Goal: Task Accomplishment & Management: Complete application form

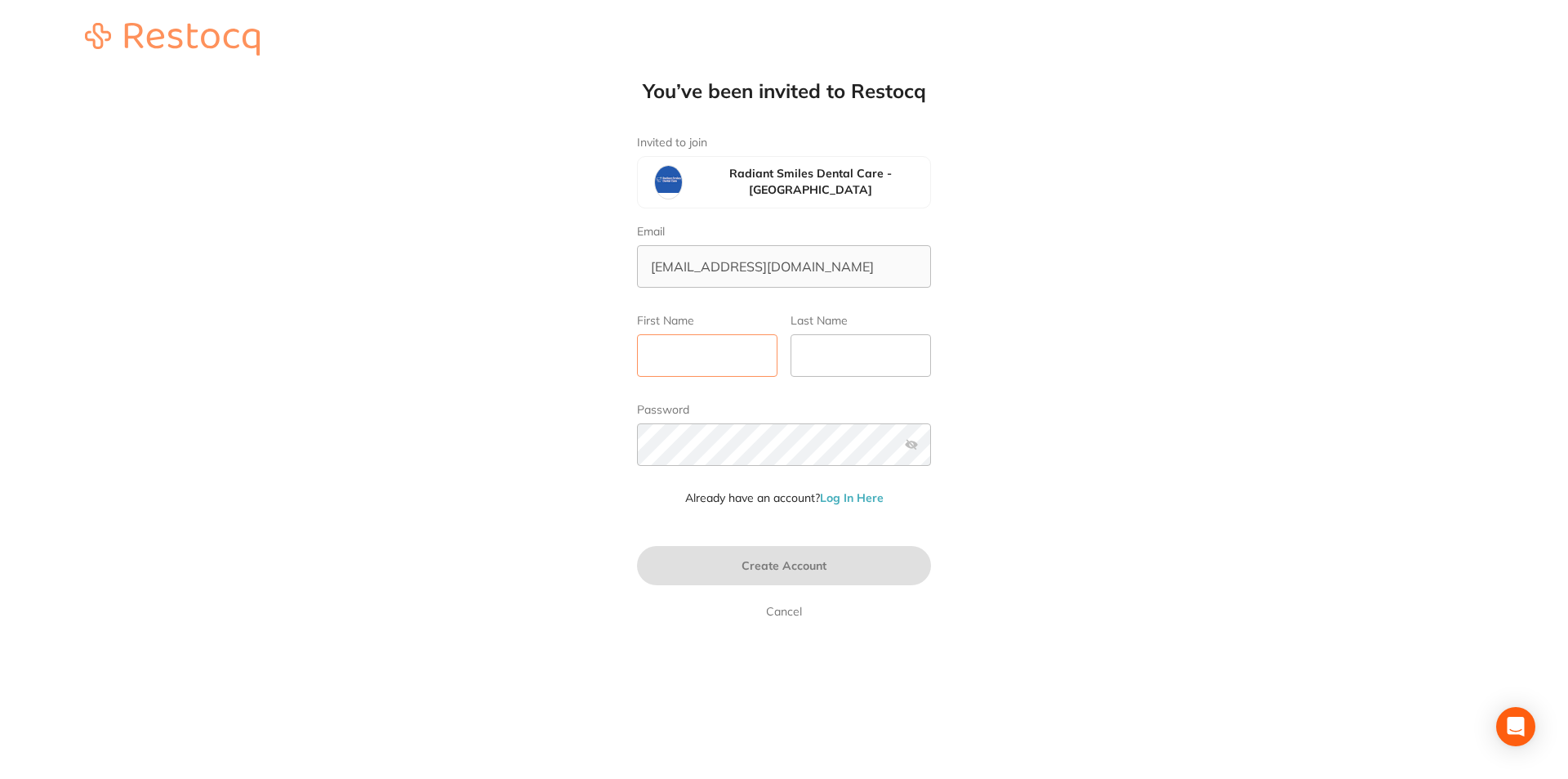
click at [670, 367] on input "First Name" at bounding box center [707, 355] width 140 height 43
type input "[PERSON_NAME]"
type input "s"
type input "Sachdev"
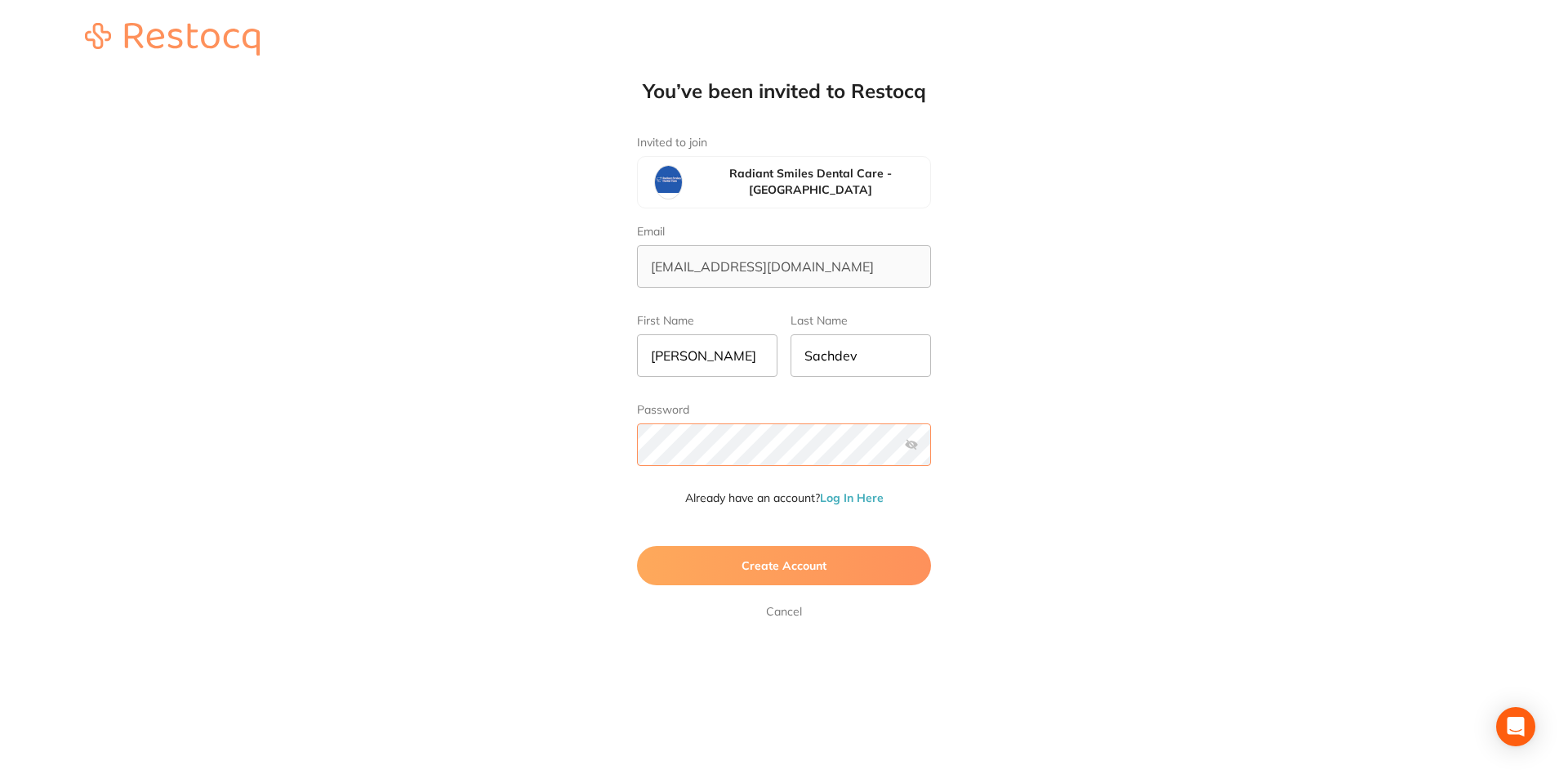
click at [905, 440] on div "Password" at bounding box center [783, 440] width 294 height 76
click at [911, 440] on label at bounding box center [911, 445] width 13 height 13
click at [931, 449] on input "checkbox" at bounding box center [931, 449] width 0 height 0
click at [911, 440] on label at bounding box center [911, 445] width 13 height 13
click at [931, 449] on input "checkbox" at bounding box center [931, 449] width 0 height 0
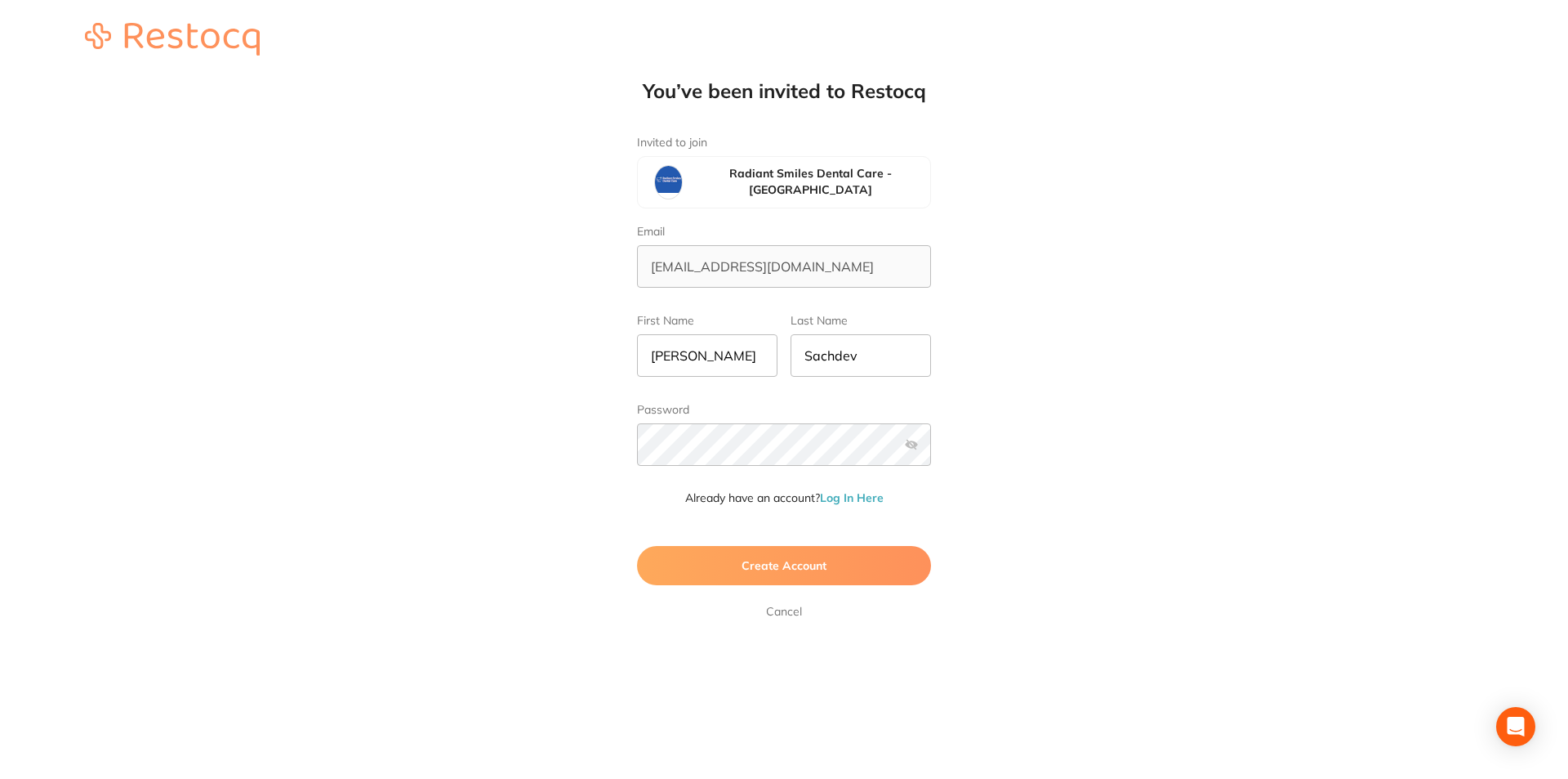
click at [798, 572] on span "Create Account" at bounding box center [783, 565] width 85 height 15
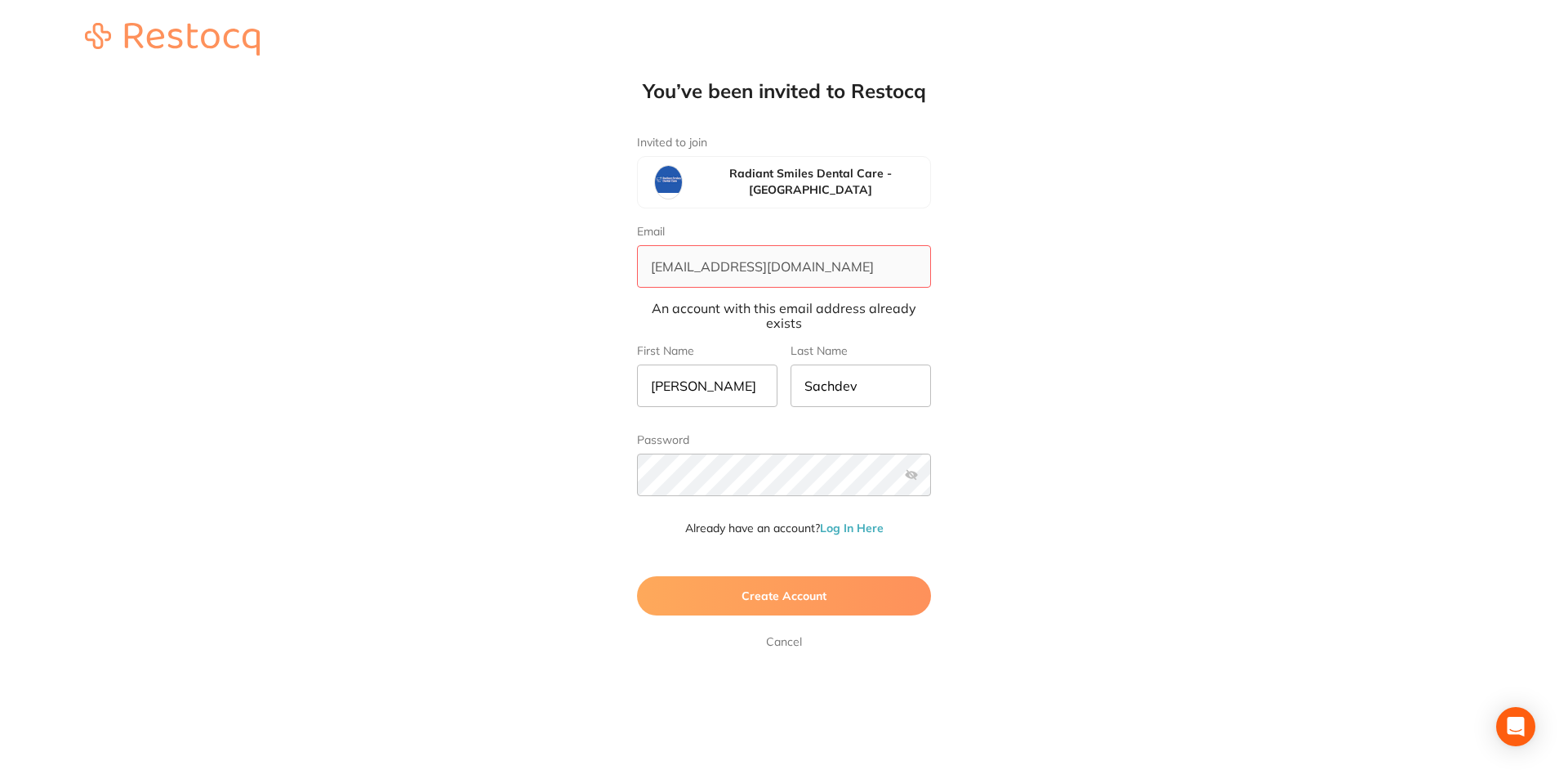
click at [858, 526] on link "Log In Here" at bounding box center [851, 528] width 64 height 15
